Goal: Communication & Community: Answer question/provide support

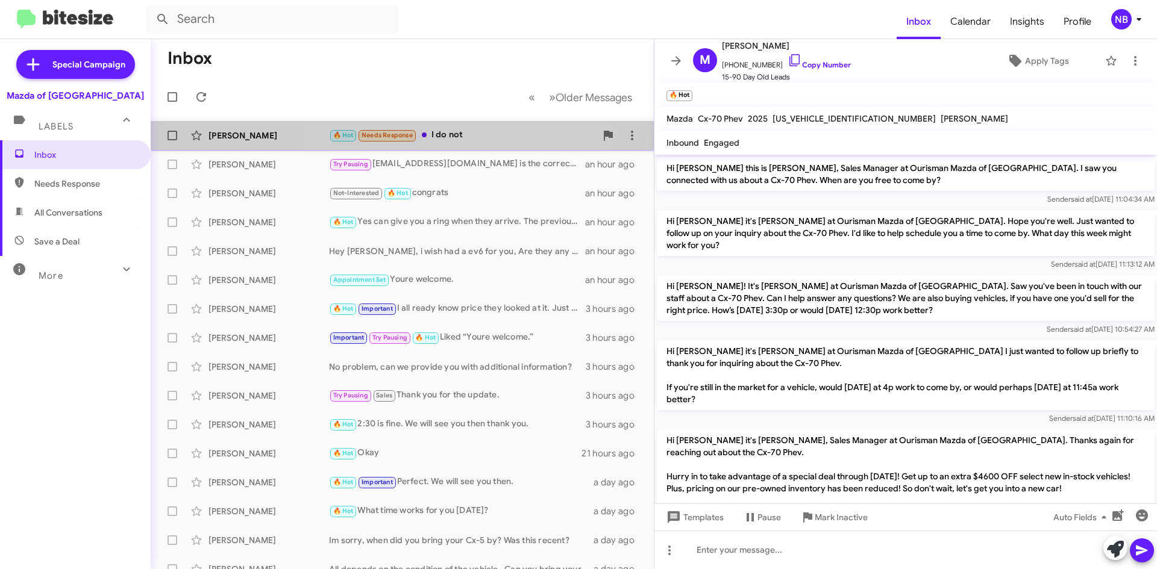
click at [450, 139] on div "🔥 Hot Needs Response I do not" at bounding box center [462, 135] width 267 height 14
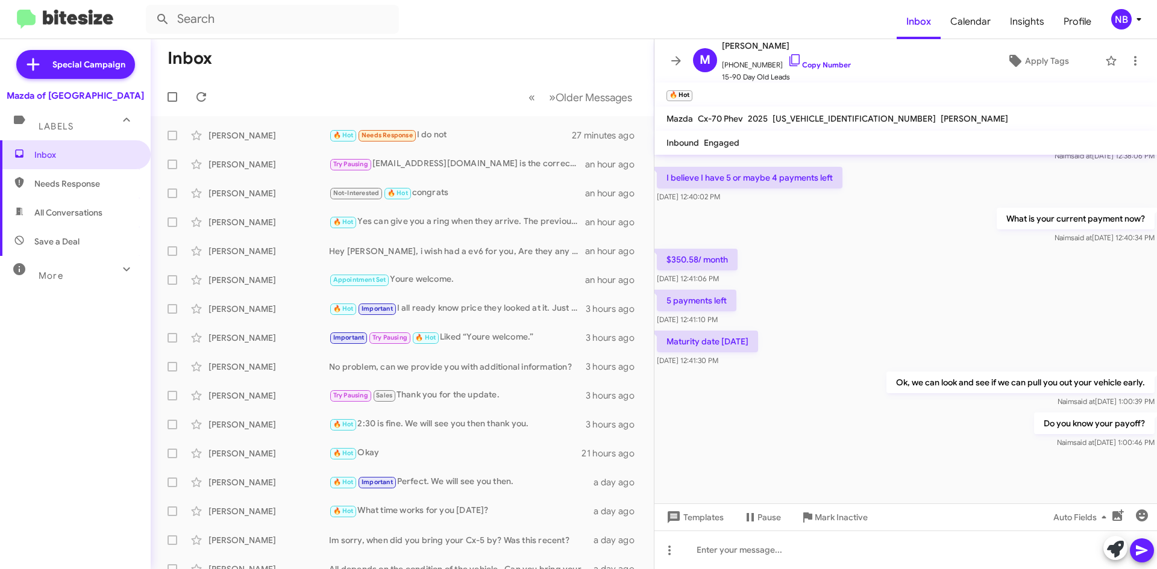
scroll to position [792, 0]
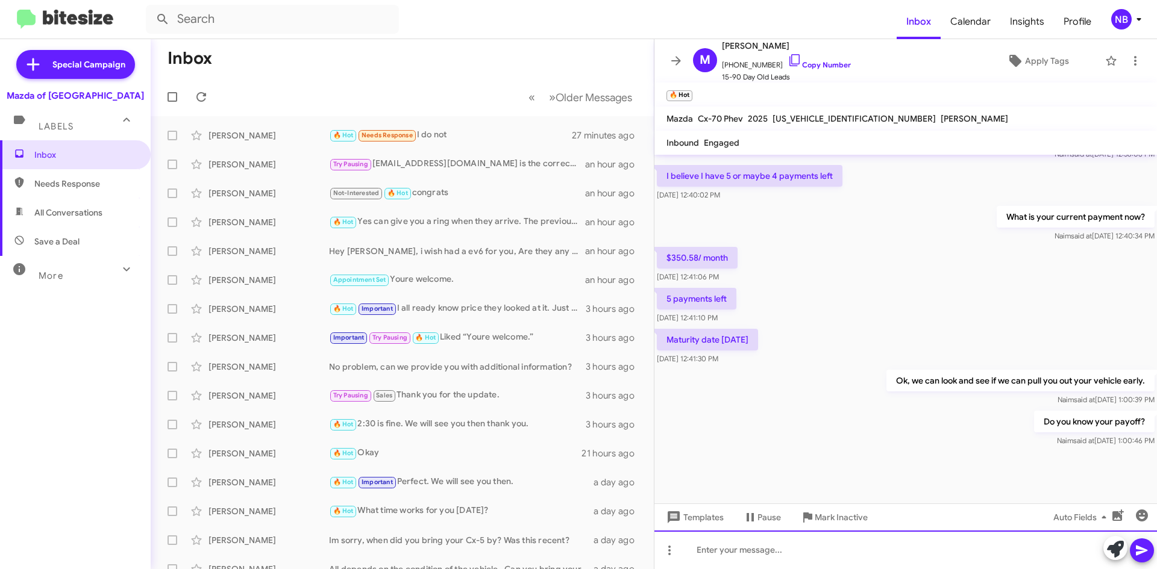
click at [816, 560] on div at bounding box center [905, 550] width 502 height 39
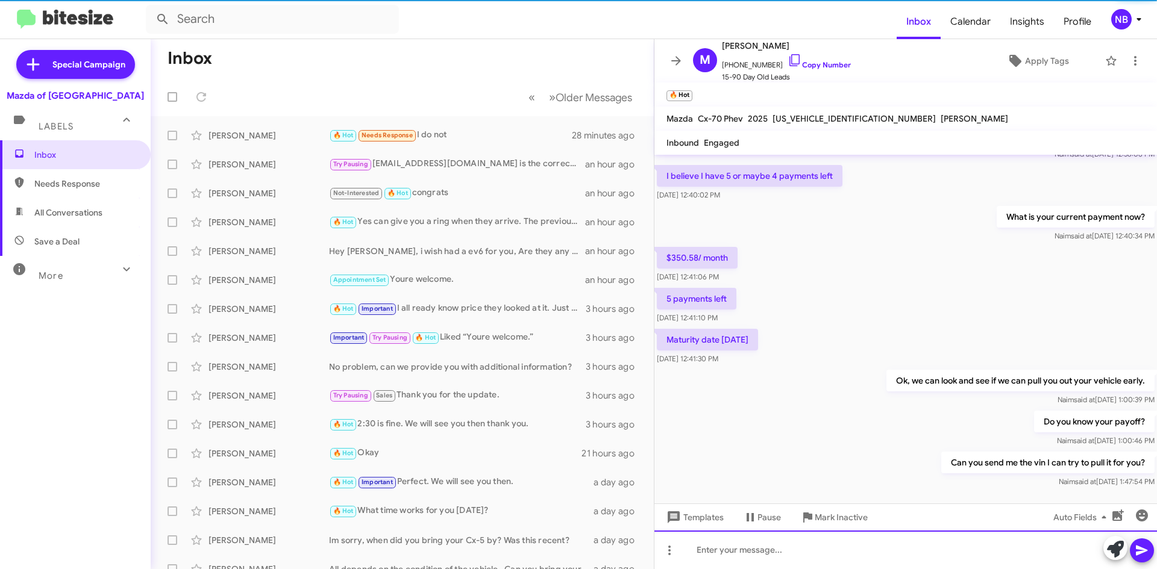
scroll to position [0, 0]
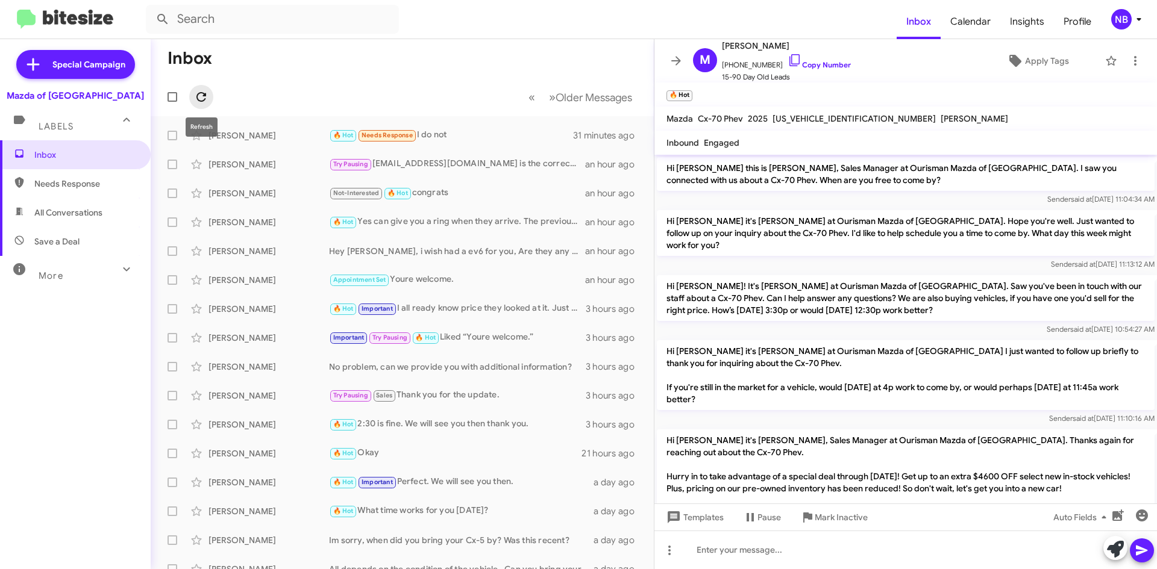
click at [201, 96] on icon at bounding box center [201, 97] width 14 height 14
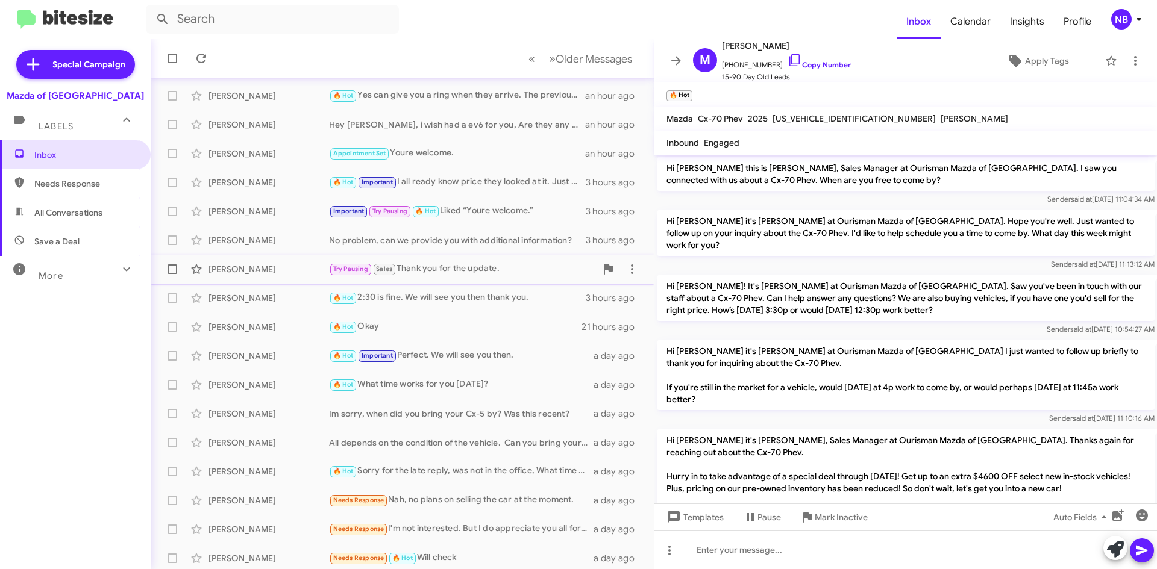
scroll to position [130, 0]
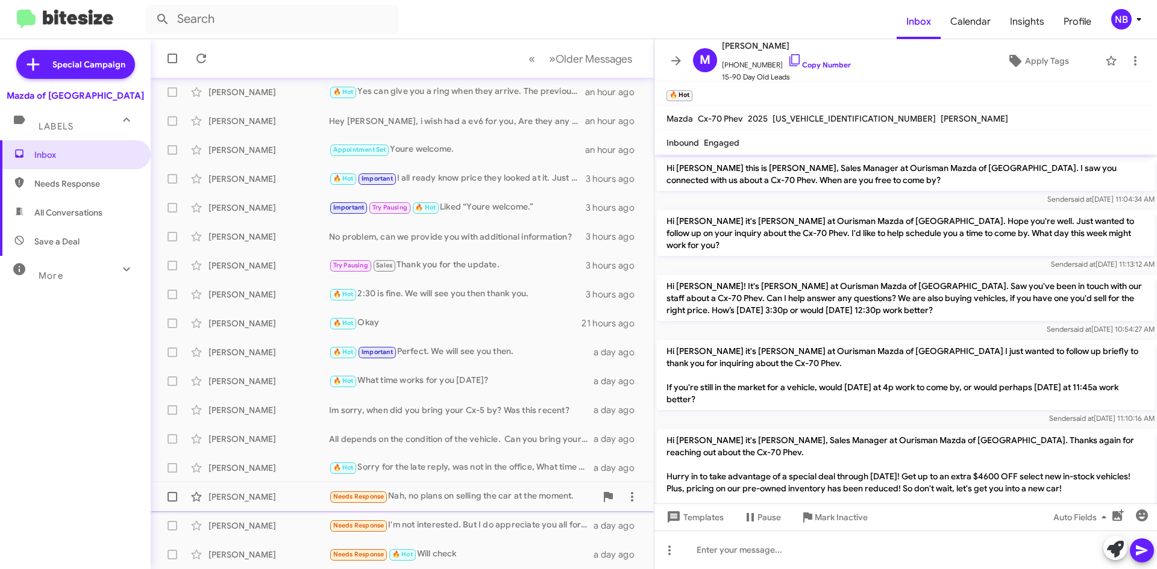
click at [463, 502] on div "Needs Response Nah, no plans on selling the car at the moment." at bounding box center [462, 497] width 267 height 14
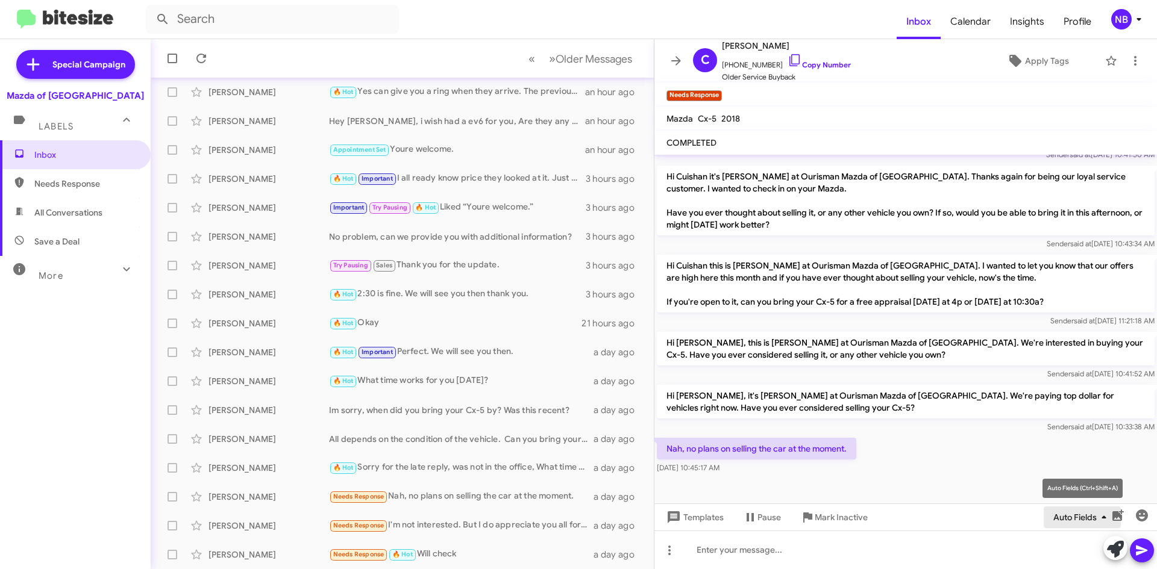
click at [1098, 519] on icon "button" at bounding box center [1103, 517] width 14 height 14
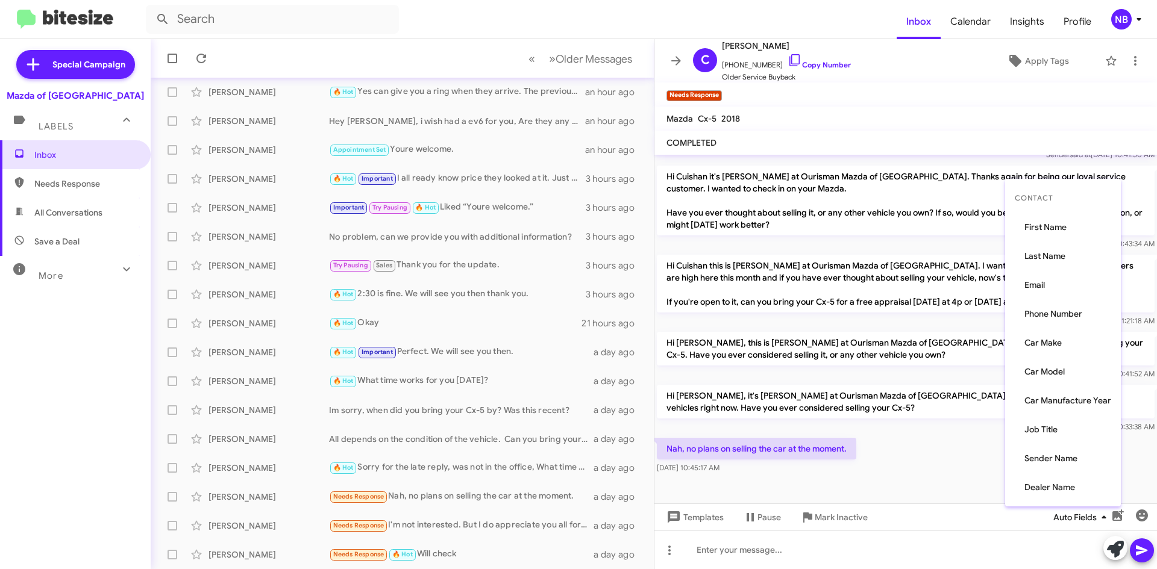
click at [1098, 519] on div at bounding box center [578, 284] width 1157 height 569
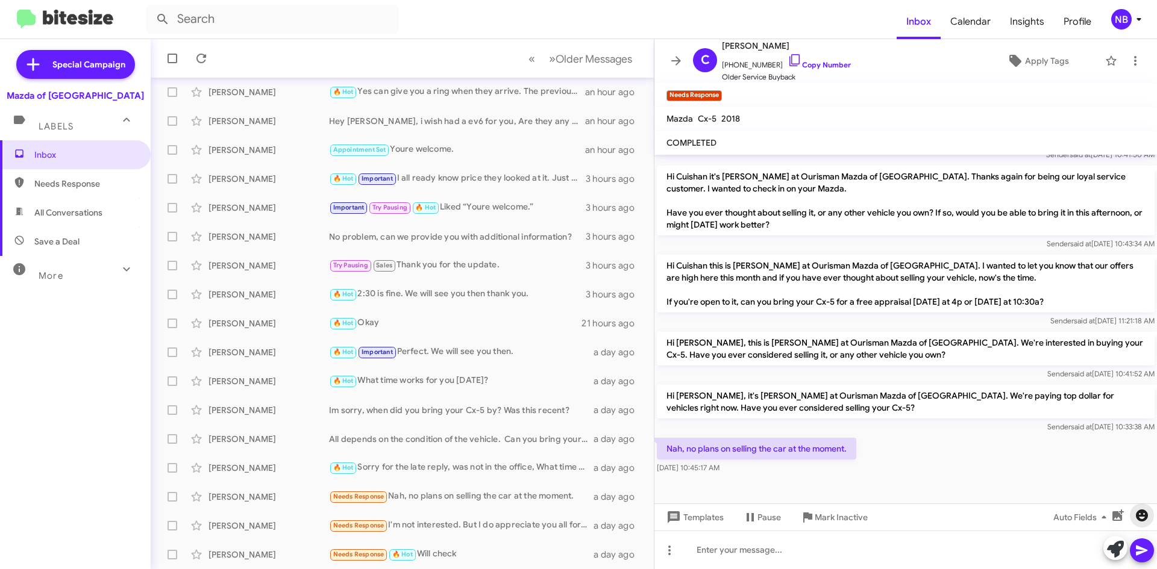
click at [1152, 516] on span "button" at bounding box center [1141, 515] width 24 height 14
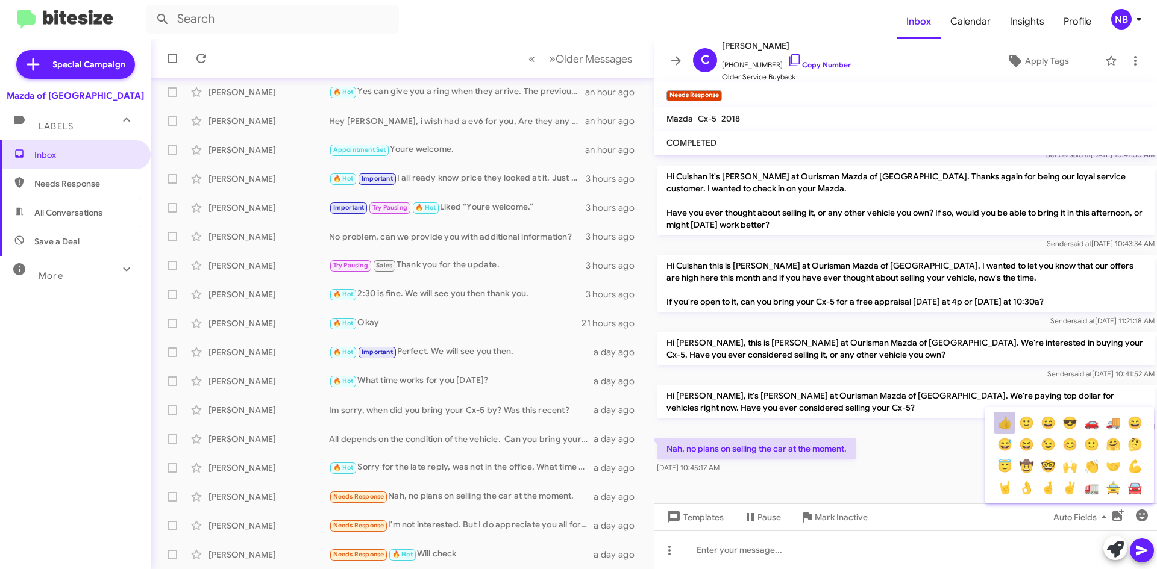
click at [1010, 428] on button "👍" at bounding box center [1004, 423] width 22 height 22
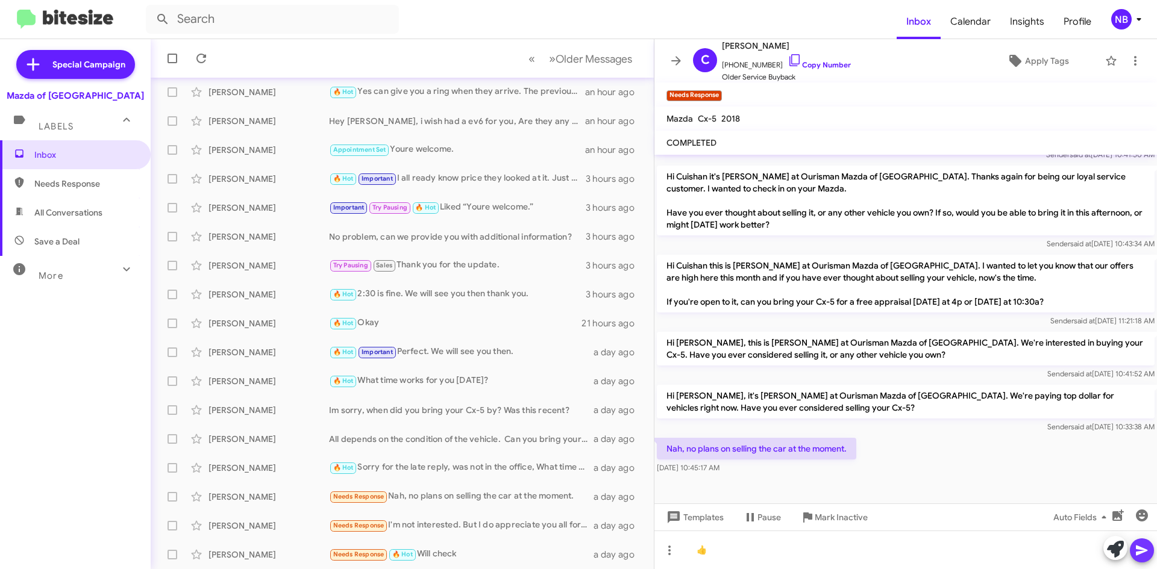
click at [1152, 548] on button at bounding box center [1141, 551] width 24 height 24
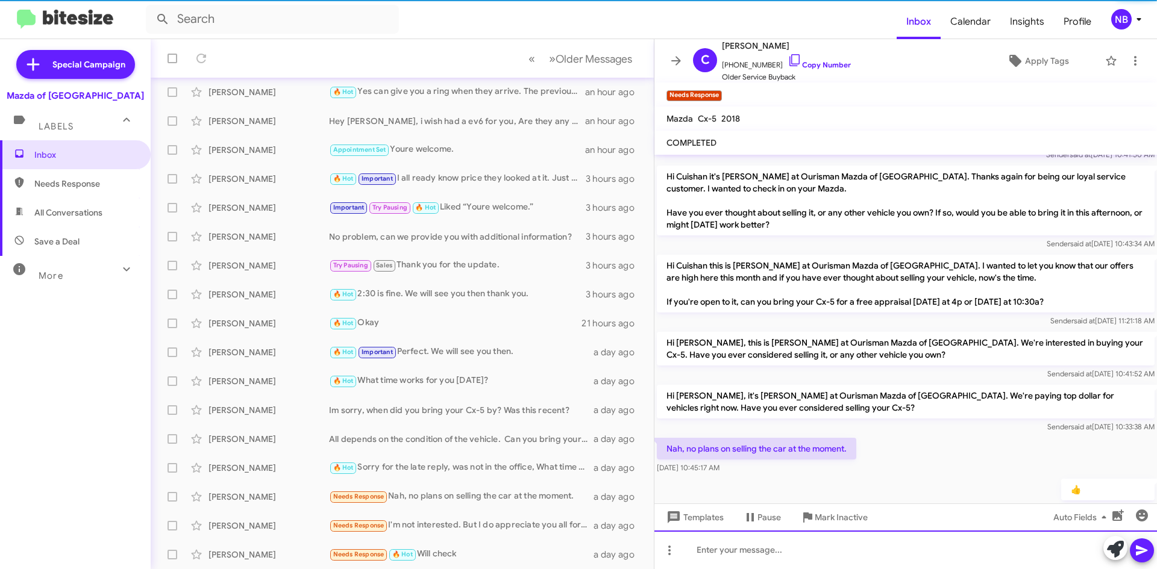
scroll to position [0, 0]
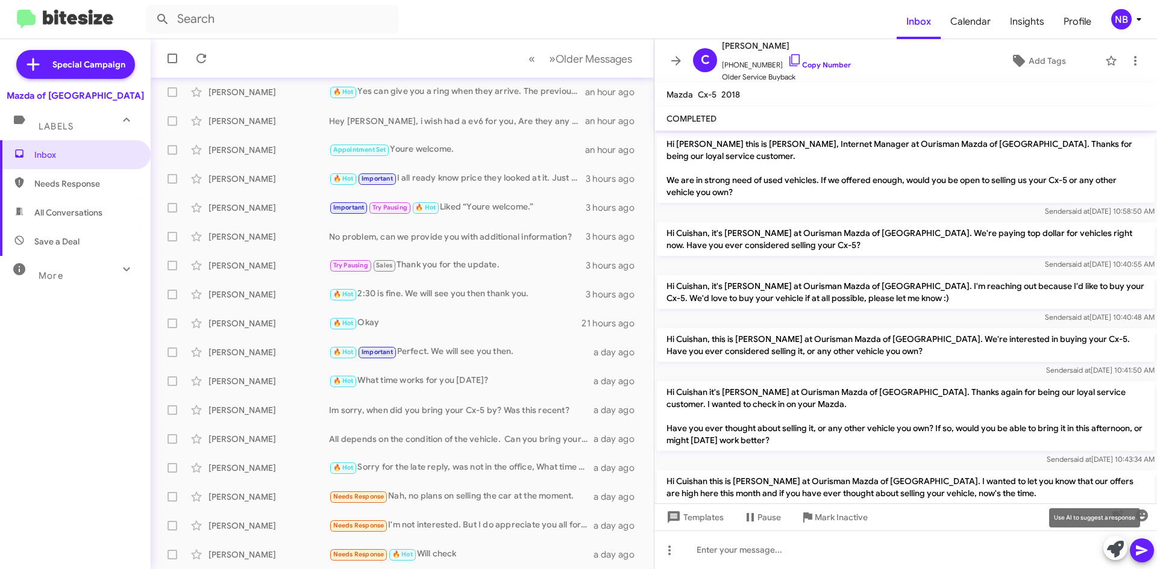
click at [1107, 545] on icon at bounding box center [1115, 549] width 17 height 17
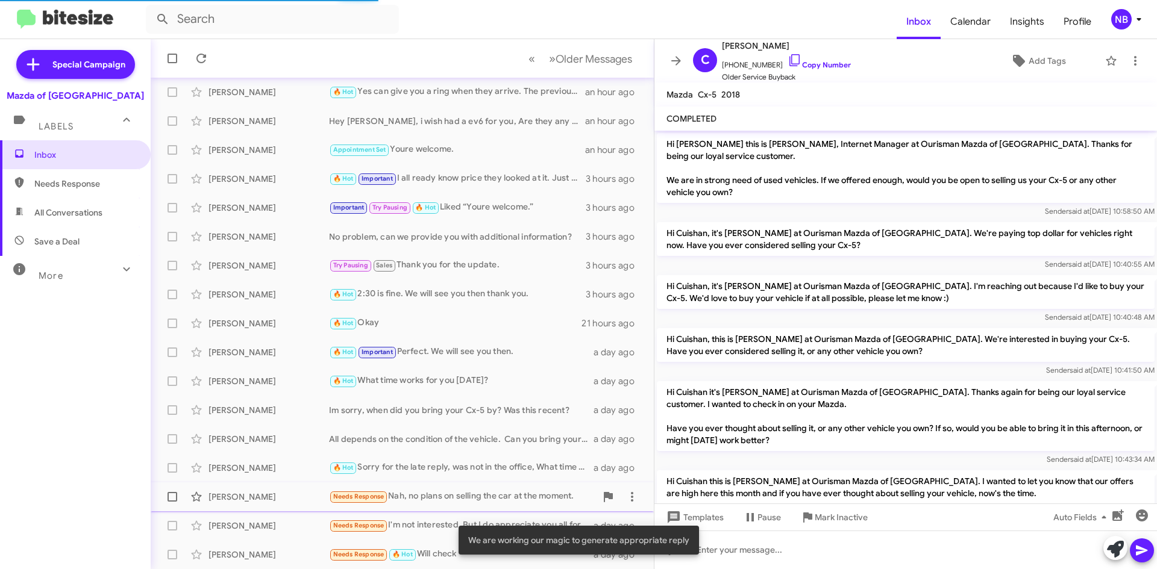
click at [407, 494] on div "Needs Response Nah, no plans on selling the car at the moment." at bounding box center [462, 497] width 267 height 14
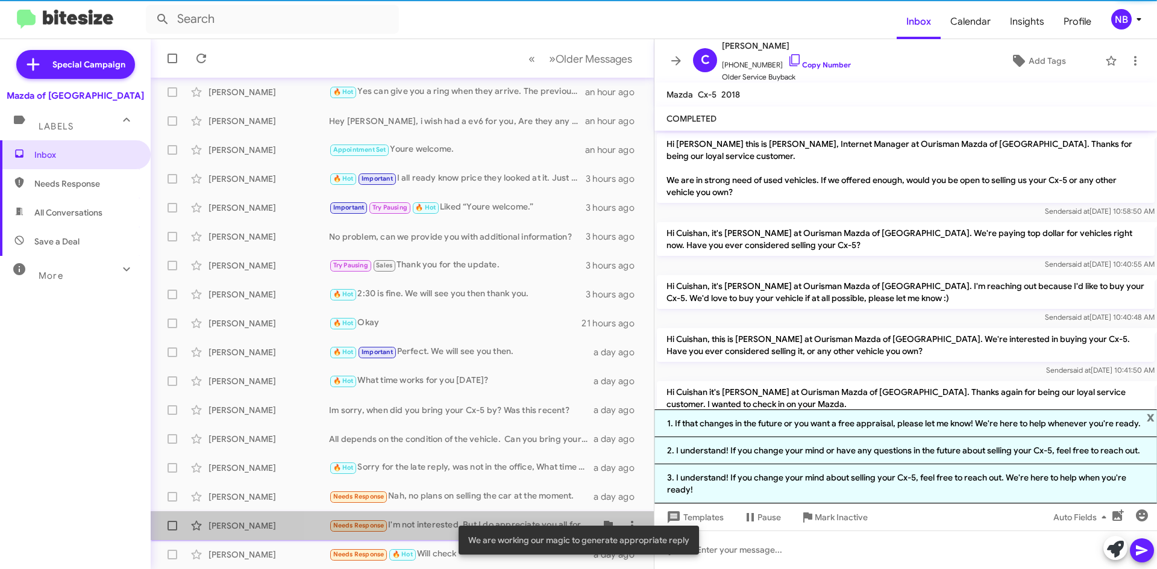
click at [411, 525] on div "Needs Response I'm not interested. But I do appreciate you all for taking such …" at bounding box center [462, 526] width 267 height 14
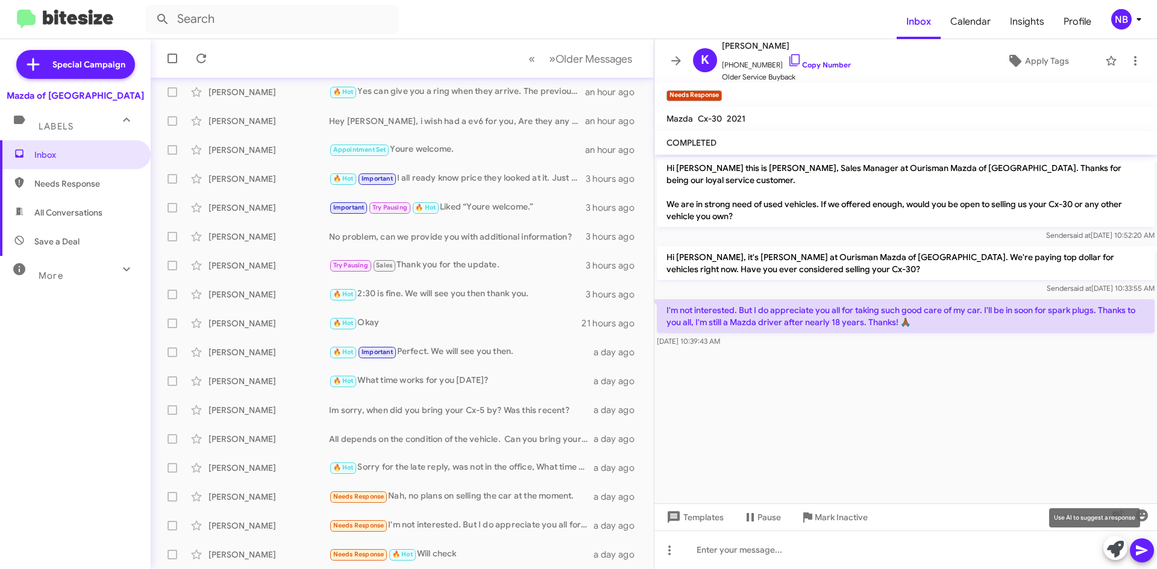
click at [1119, 547] on icon at bounding box center [1115, 549] width 17 height 17
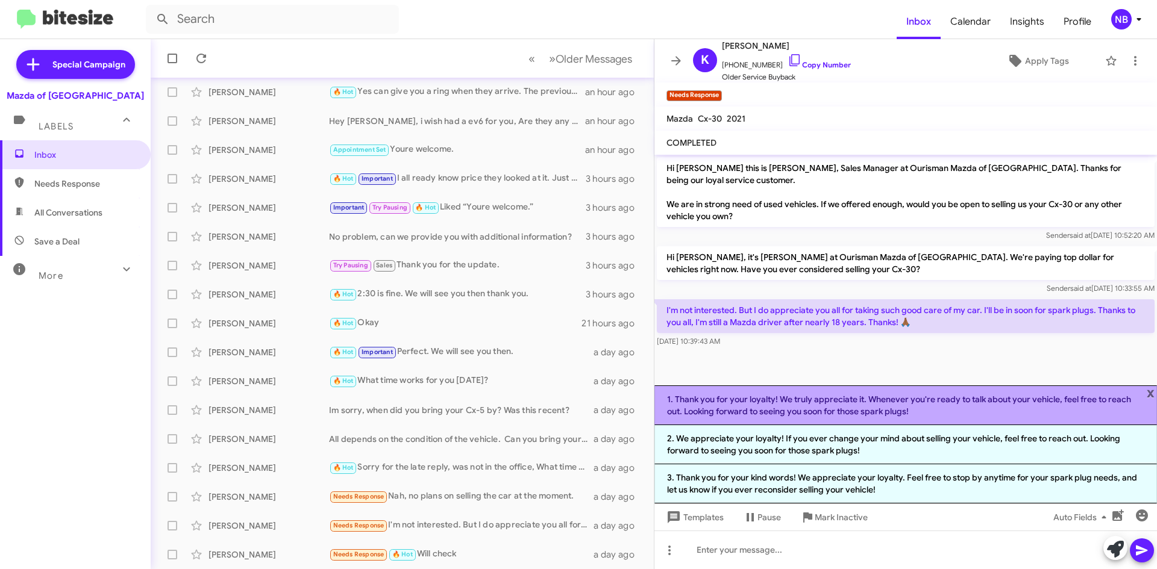
click at [864, 417] on li "1. Thank you for your loyalty! We truly appreciate it. Whenever you're ready to…" at bounding box center [905, 406] width 502 height 40
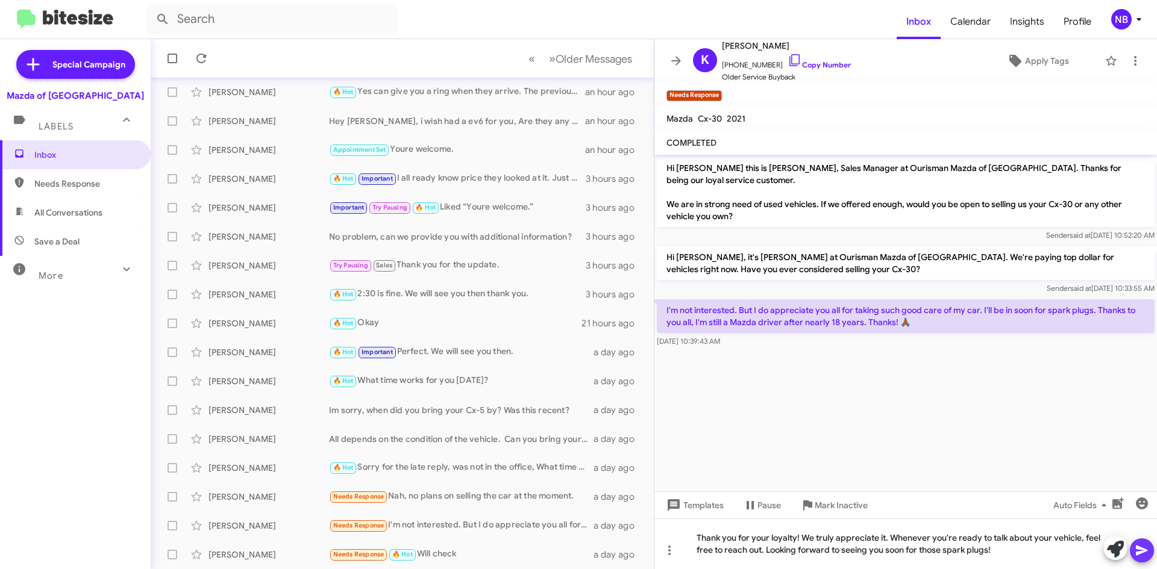
click at [1146, 553] on icon at bounding box center [1141, 550] width 14 height 14
